Goal: Task Accomplishment & Management: Manage account settings

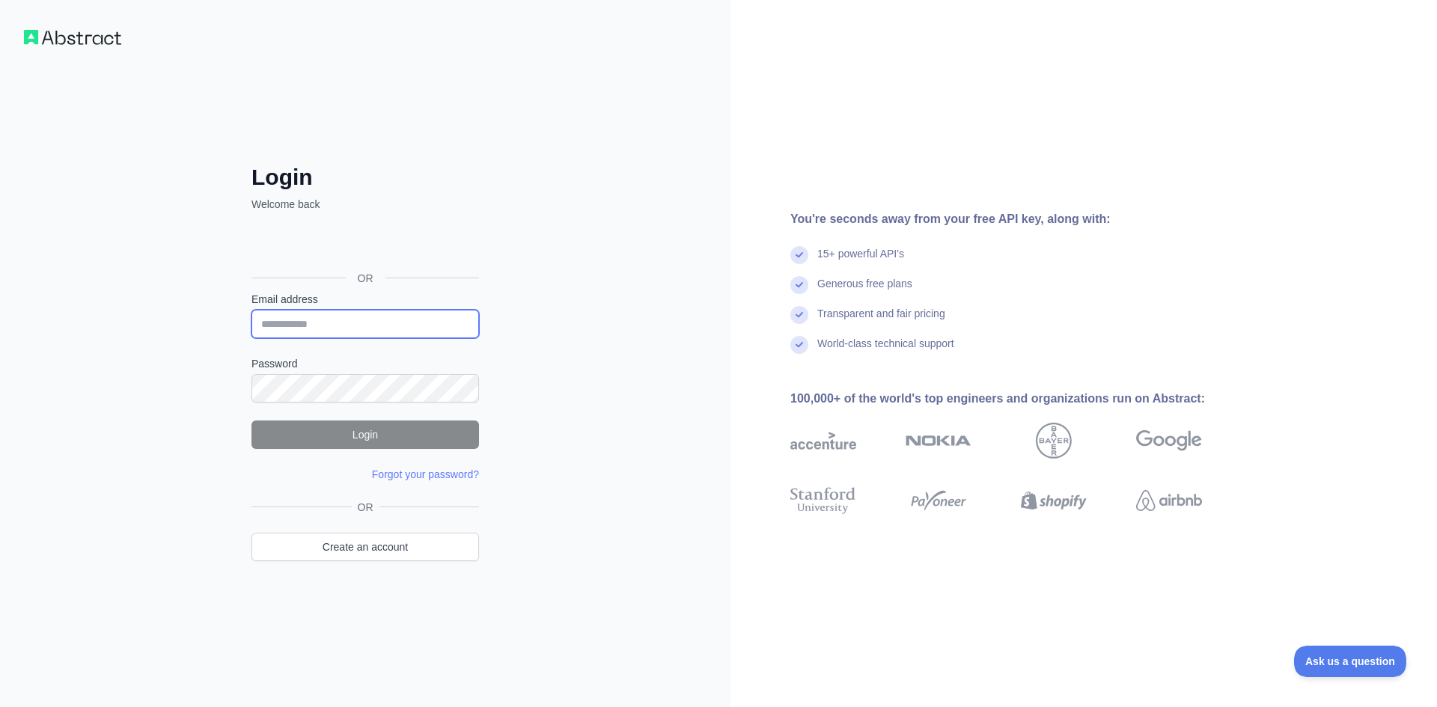
type input "**********"
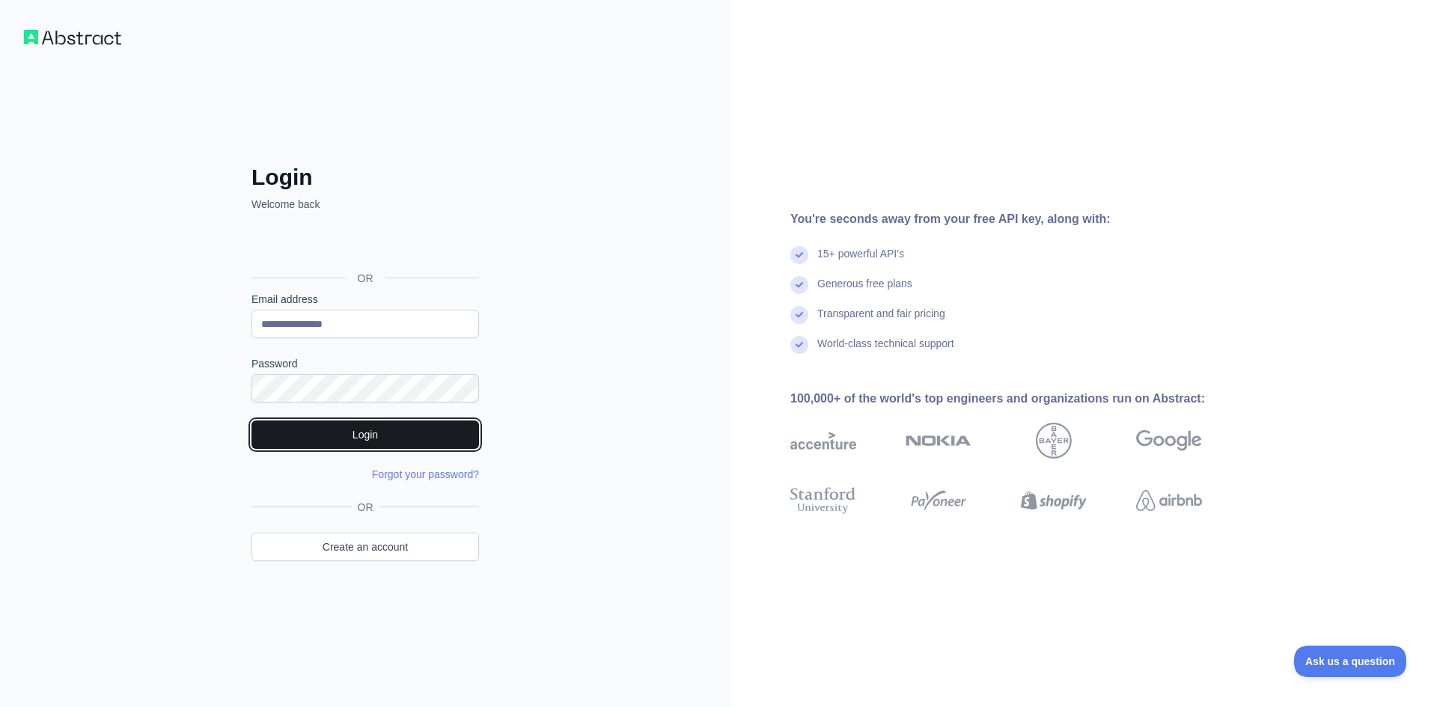
click at [349, 432] on button "Login" at bounding box center [364, 435] width 227 height 28
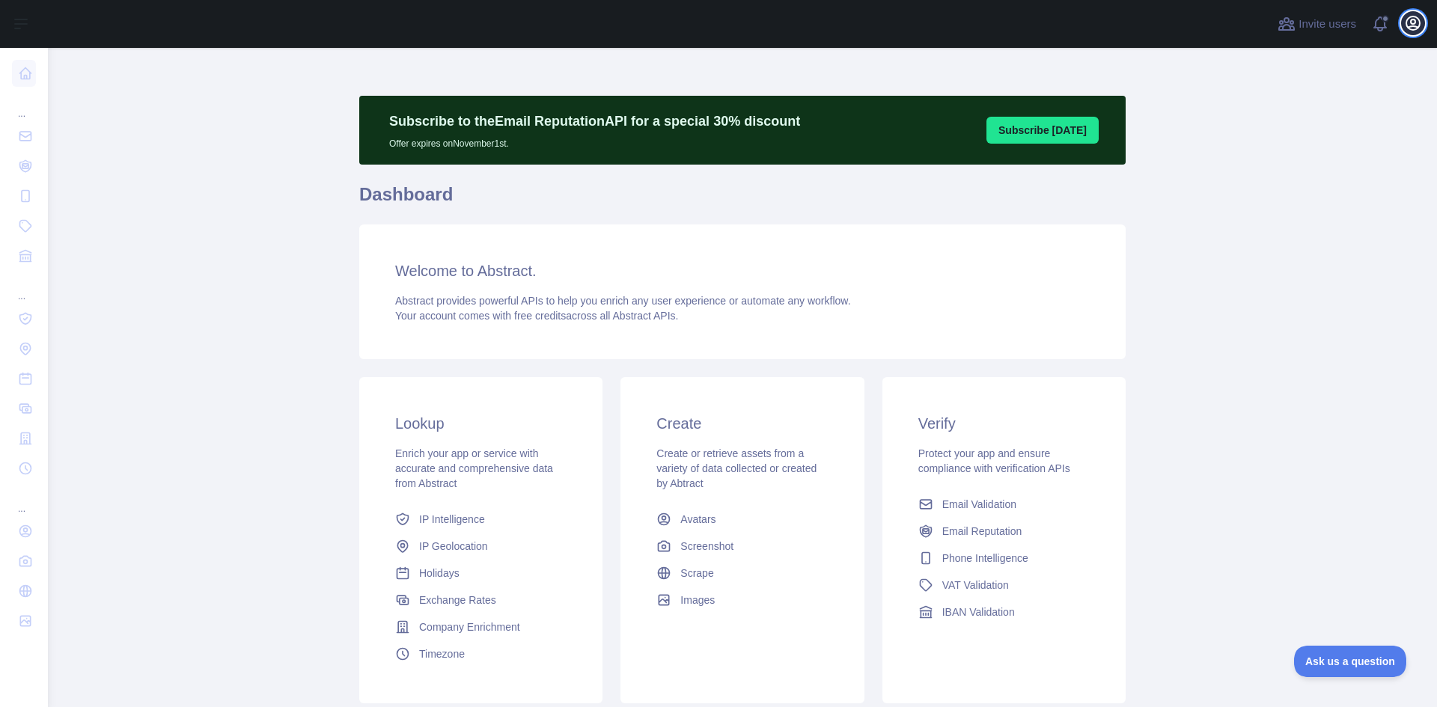
click at [1406, 22] on icon "button" at bounding box center [1412, 22] width 13 height 13
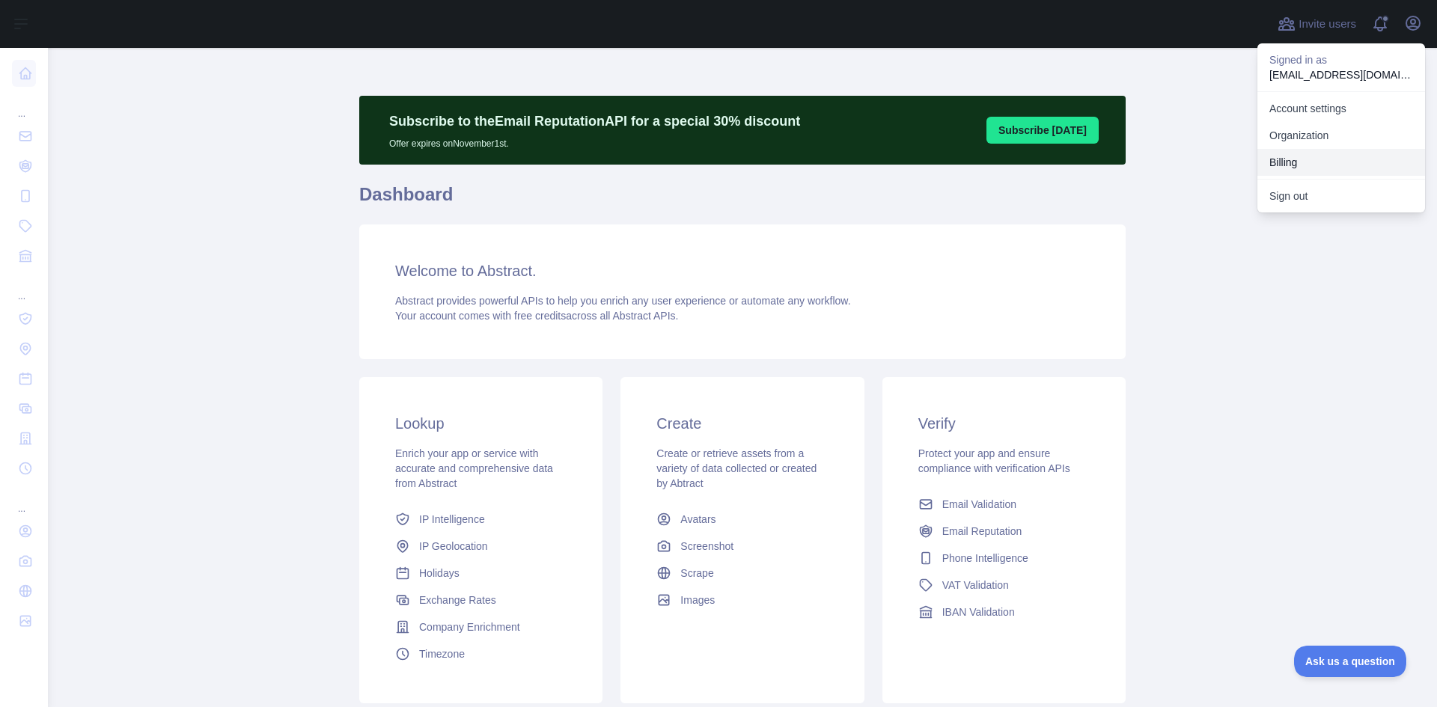
click at [1282, 159] on button "Billing" at bounding box center [1341, 162] width 168 height 27
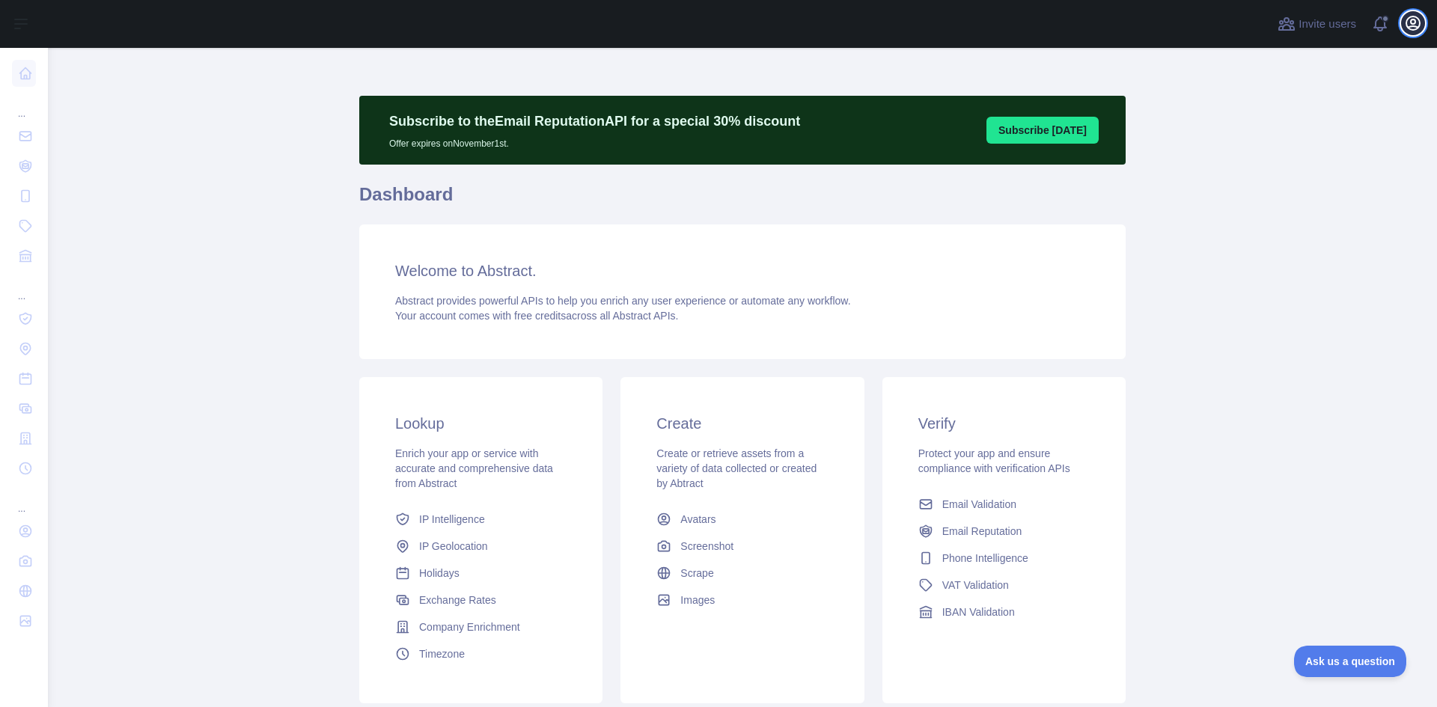
click at [1413, 26] on icon "button" at bounding box center [1412, 22] width 13 height 13
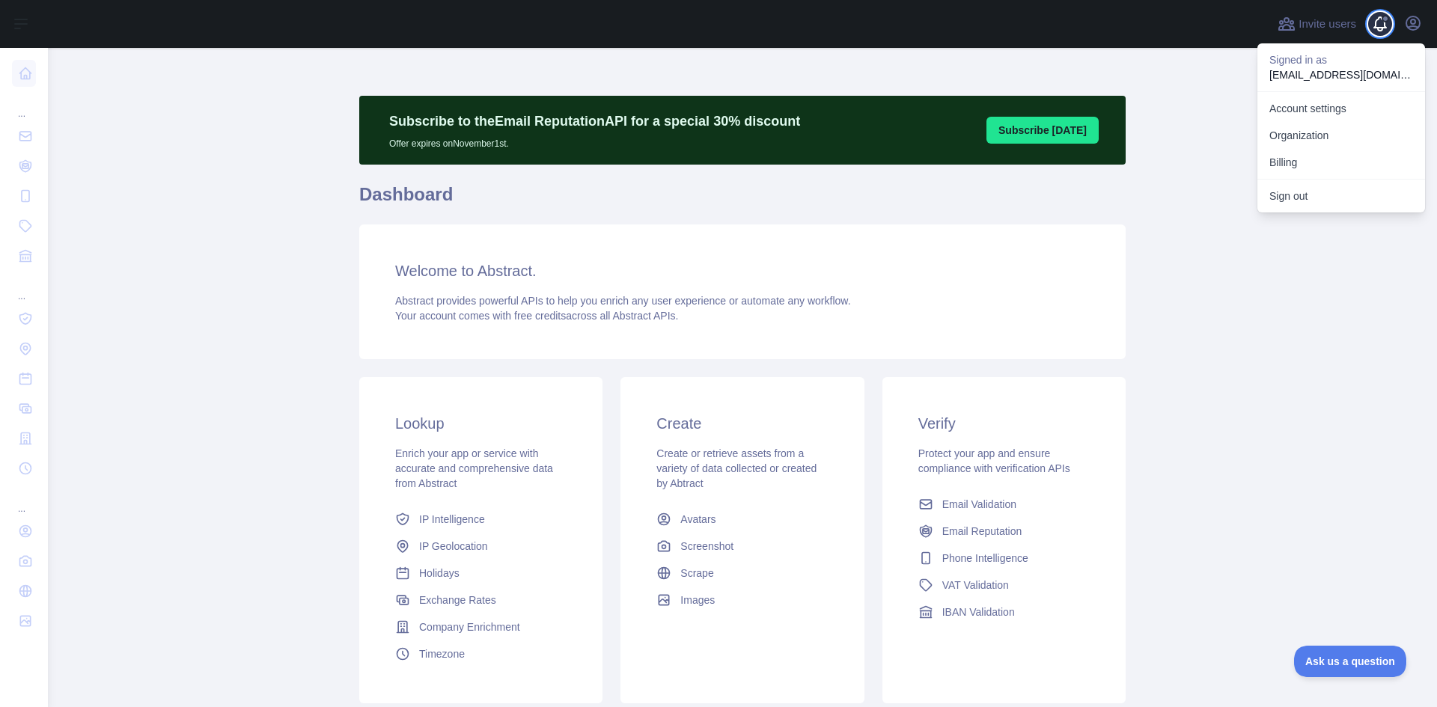
click at [1378, 27] on span at bounding box center [1386, 24] width 30 height 48
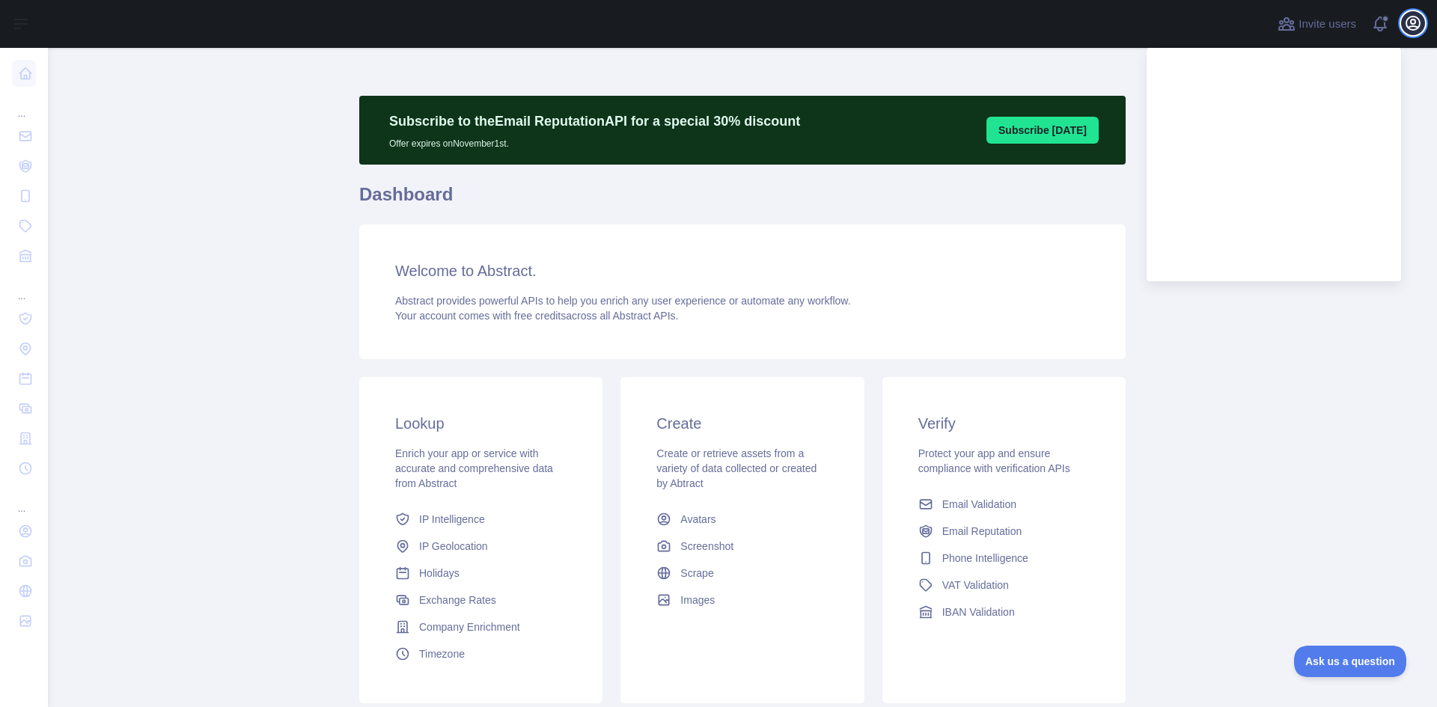
click at [1410, 25] on icon "button" at bounding box center [1413, 23] width 18 height 18
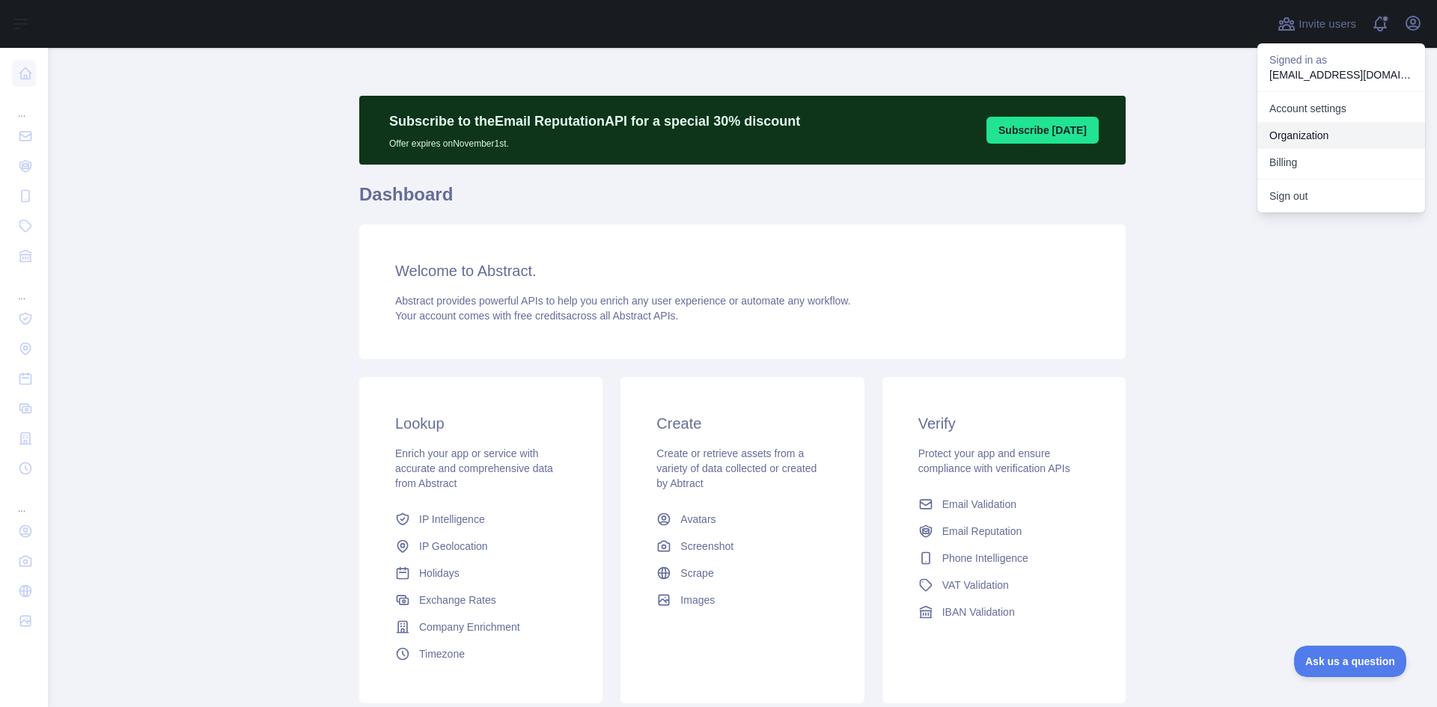
click at [1297, 137] on link "Organization" at bounding box center [1341, 135] width 168 height 27
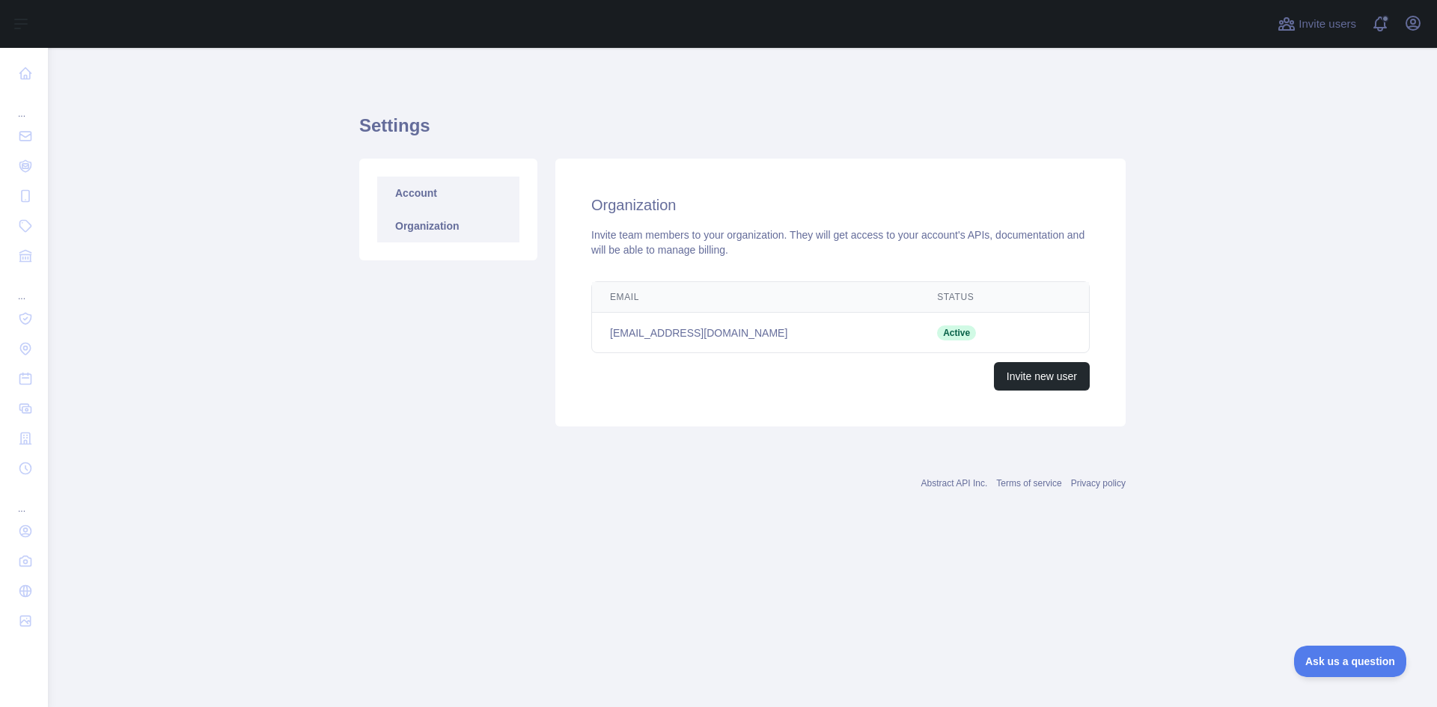
click at [409, 202] on link "Account" at bounding box center [448, 193] width 142 height 33
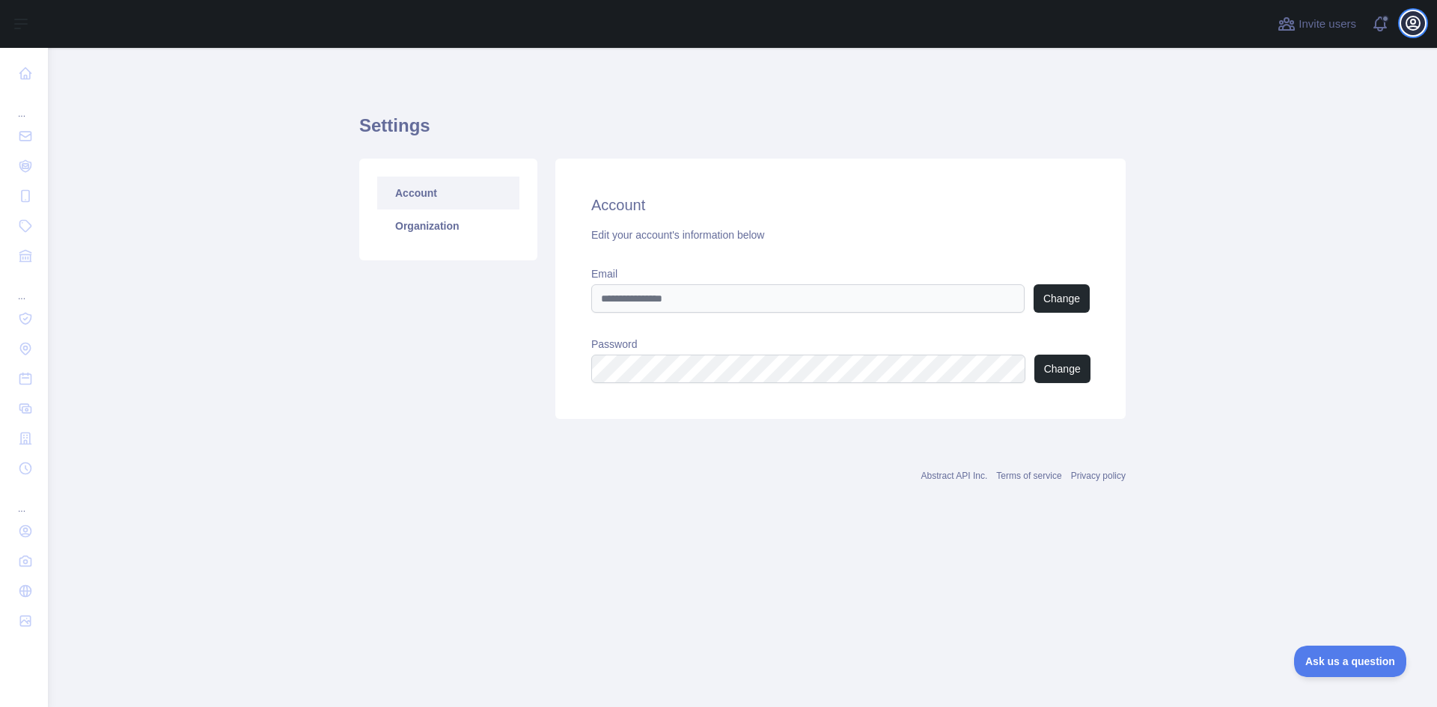
click at [1416, 21] on icon "button" at bounding box center [1413, 23] width 18 height 18
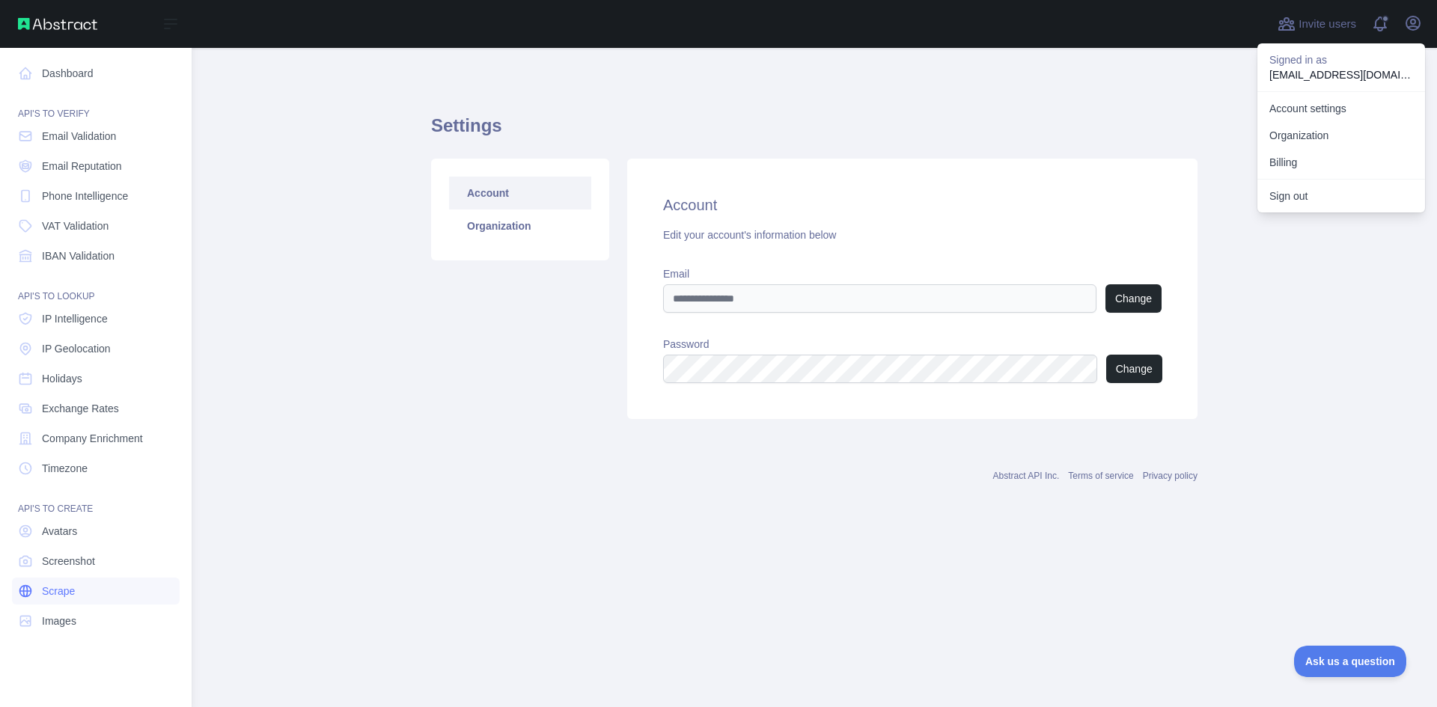
click at [62, 592] on span "Scrape" at bounding box center [58, 591] width 33 height 15
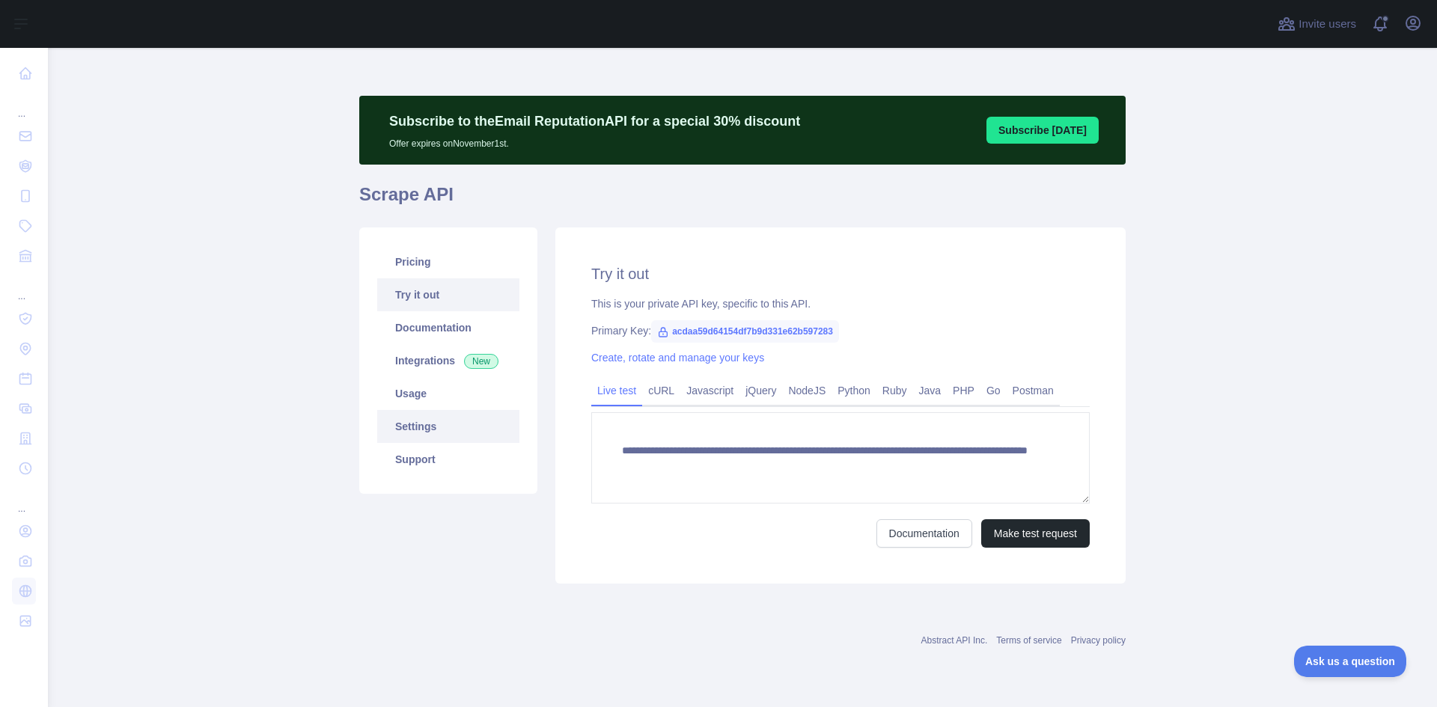
click at [424, 430] on link "Settings" at bounding box center [448, 426] width 142 height 33
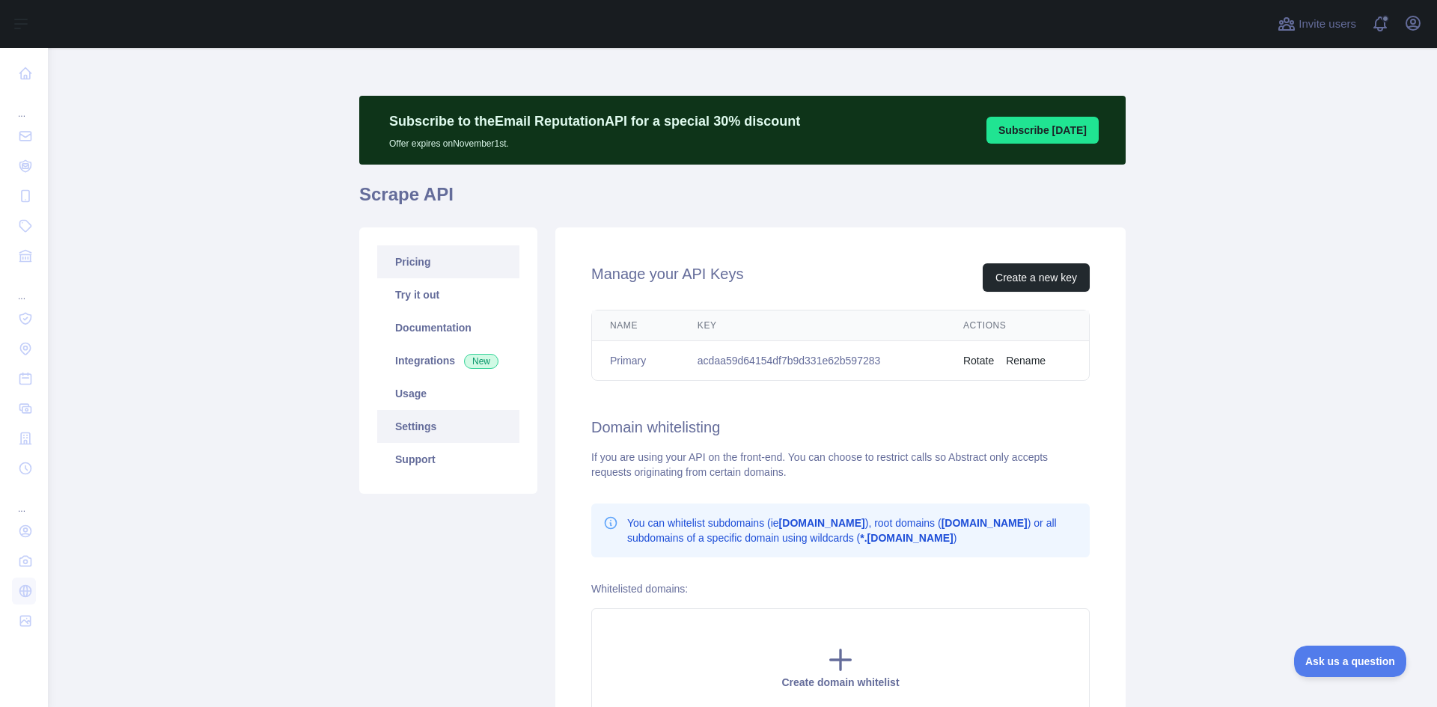
click at [421, 262] on link "Pricing" at bounding box center [448, 261] width 142 height 33
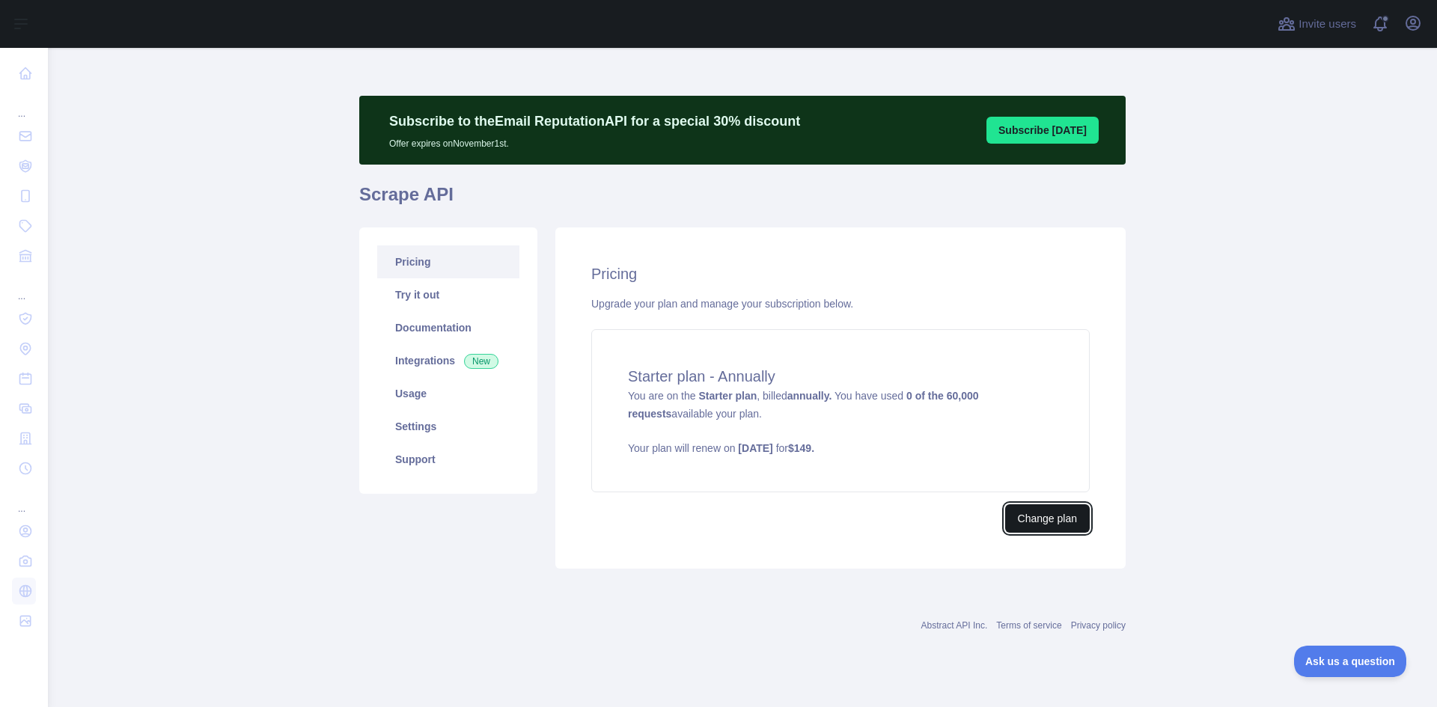
click at [1050, 519] on button "Change plan" at bounding box center [1047, 518] width 85 height 28
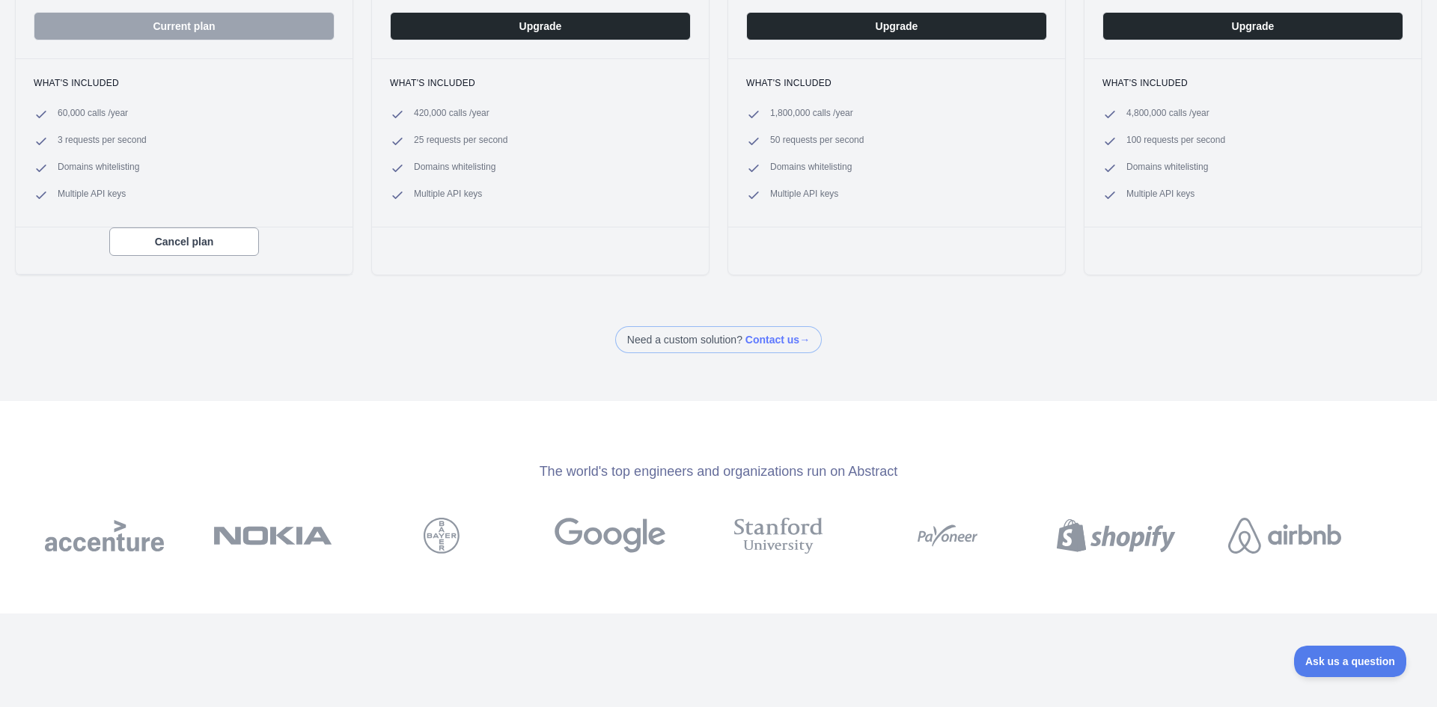
scroll to position [374, 0]
click at [215, 242] on button "Cancel plan" at bounding box center [184, 241] width 150 height 28
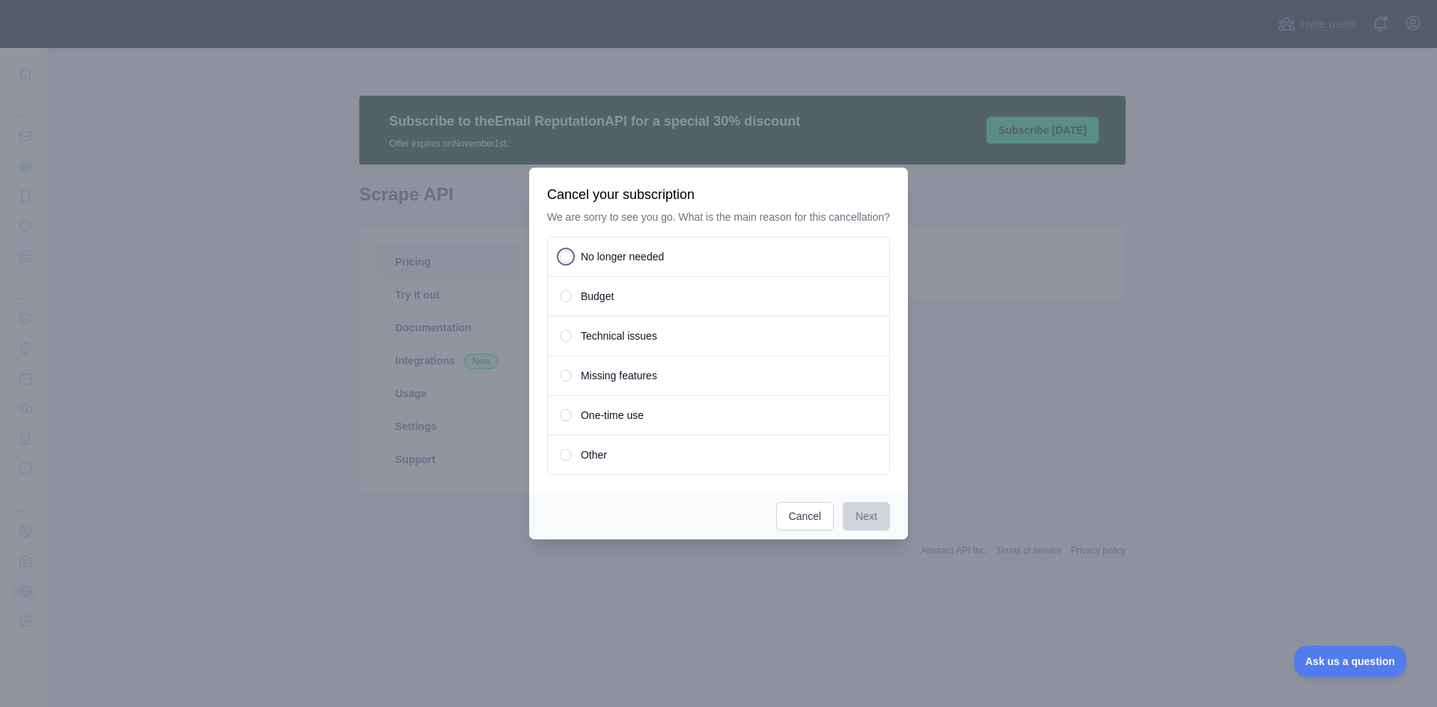
click at [574, 253] on div "No longer needed" at bounding box center [718, 256] width 343 height 40
click at [864, 513] on button "Next" at bounding box center [866, 516] width 47 height 28
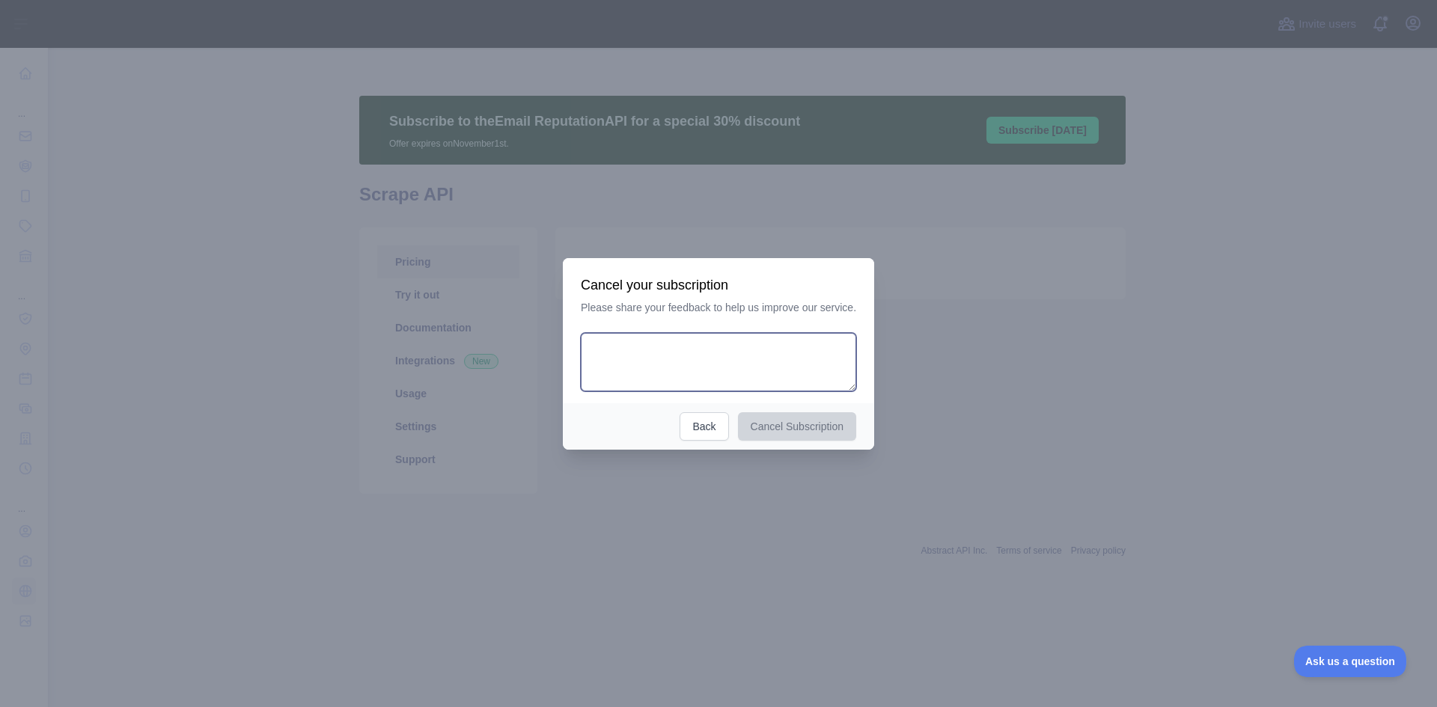
click at [756, 367] on textarea at bounding box center [718, 362] width 275 height 58
type textarea "**********"
click at [794, 429] on button "Cancel Subscription" at bounding box center [797, 426] width 119 height 28
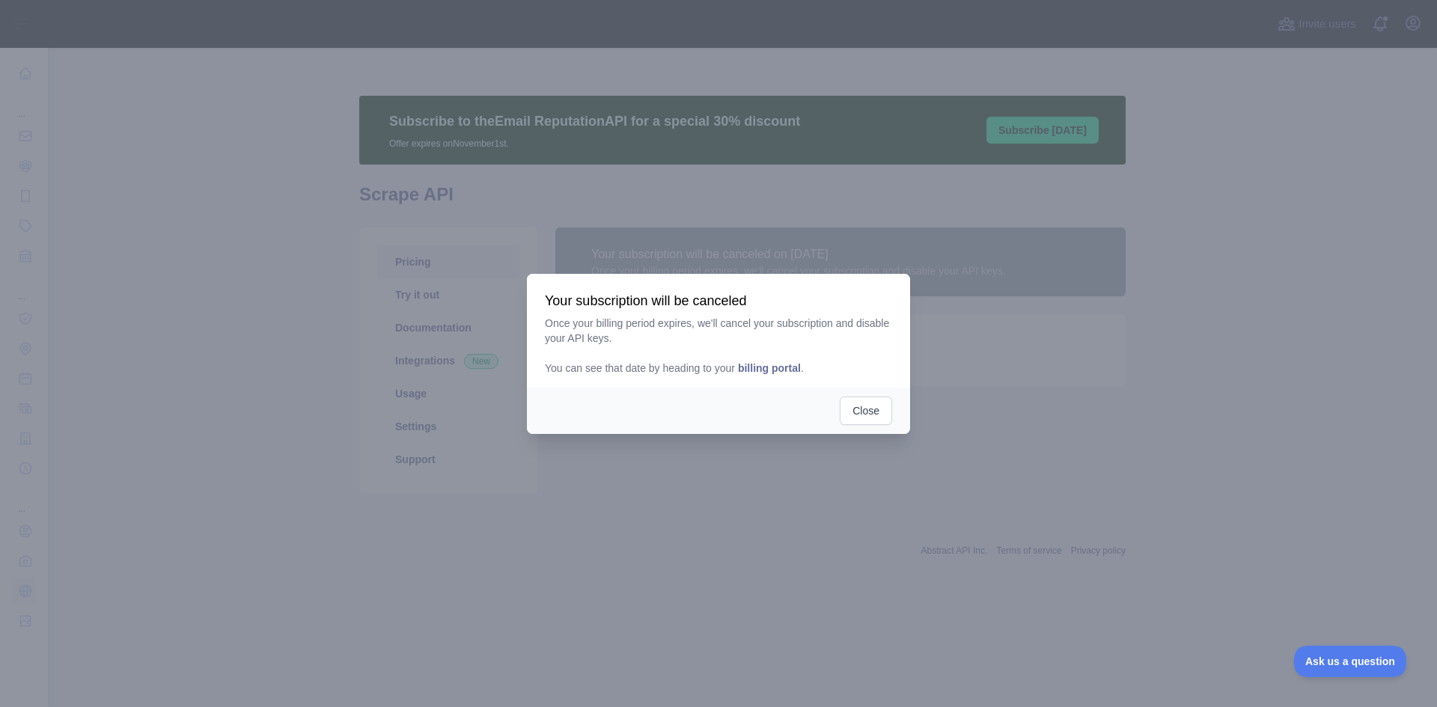
click at [780, 367] on span "billing portal" at bounding box center [769, 368] width 63 height 12
